Goal: Task Accomplishment & Management: Manage account settings

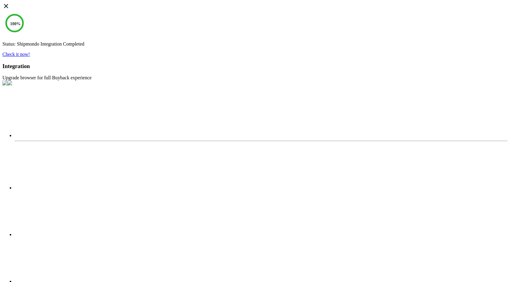
select select "2025"
